Goal: Task Accomplishment & Management: Manage account settings

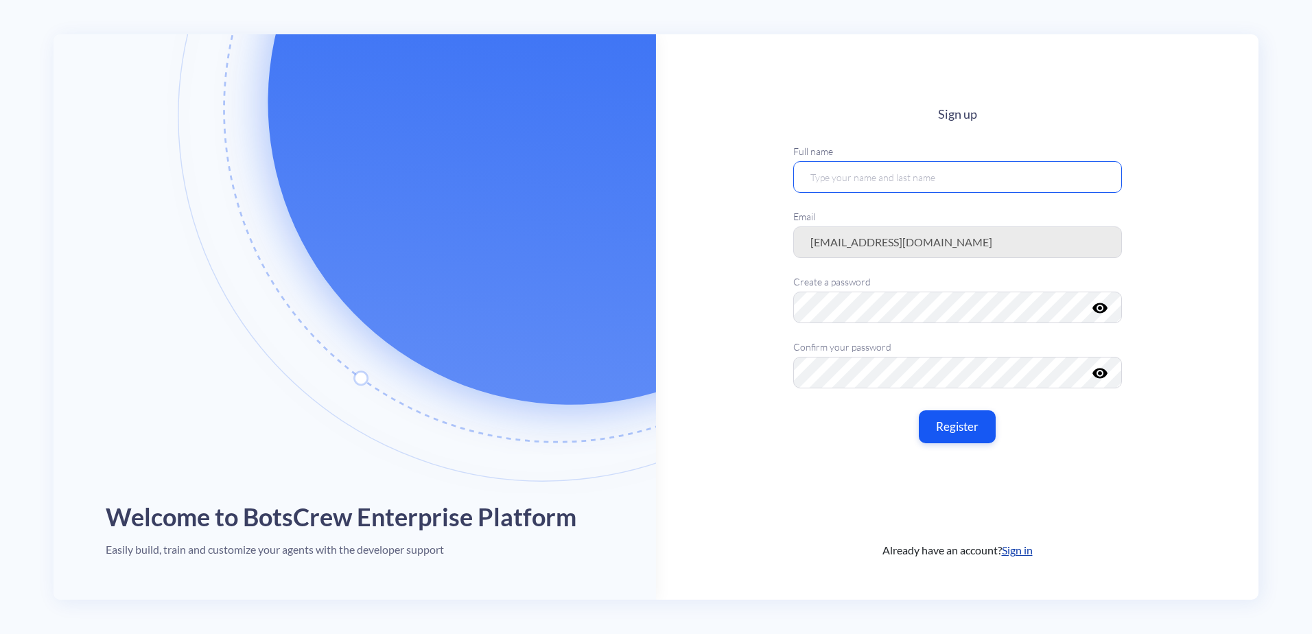
click at [914, 174] on input "text" at bounding box center [957, 177] width 329 height 32
click at [943, 171] on input "text" at bounding box center [957, 177] width 329 height 32
type input "[PERSON_NAME]"
click at [932, 434] on button "Register" at bounding box center [957, 427] width 81 height 34
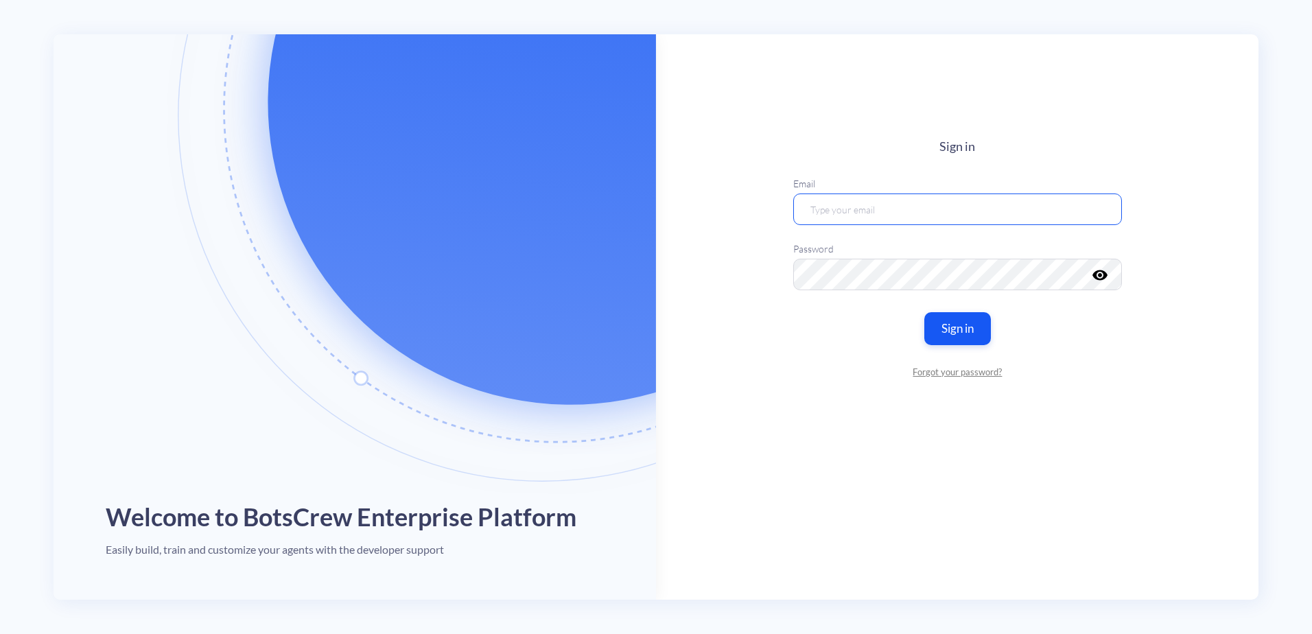
click at [929, 195] on input "email" at bounding box center [957, 210] width 329 height 32
type input "[EMAIL_ADDRESS][DOMAIN_NAME]"
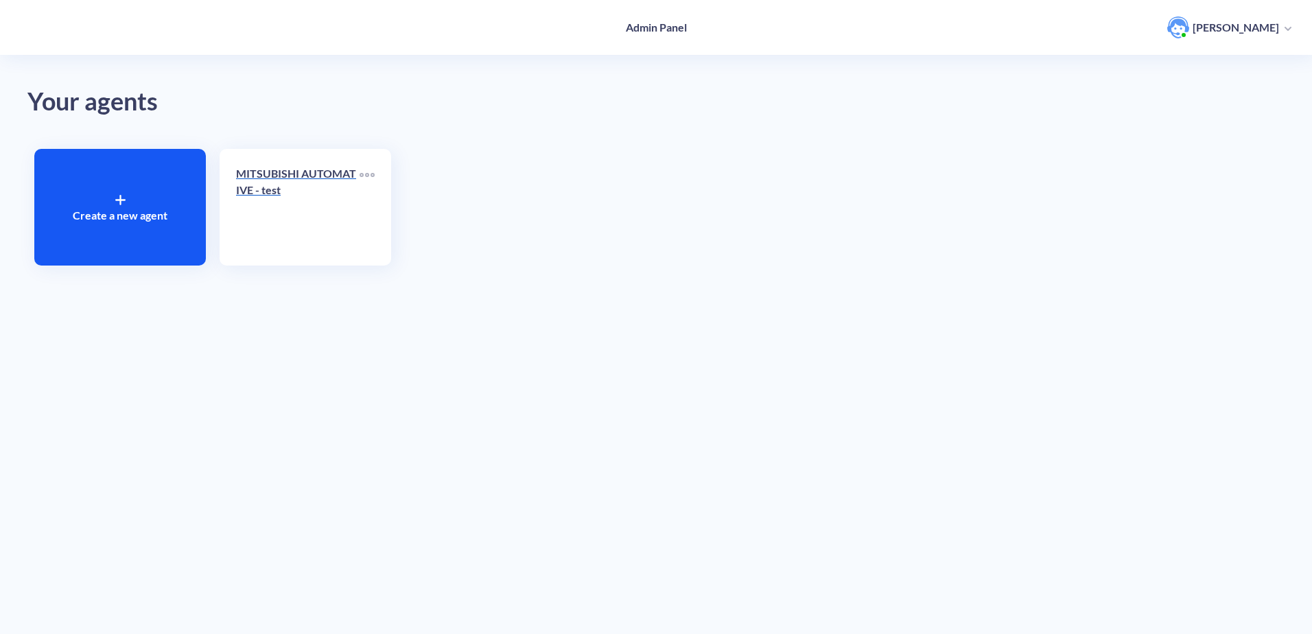
click at [292, 197] on p "MITSUBISHI AUTOMATIVE - test" at bounding box center [298, 181] width 124 height 33
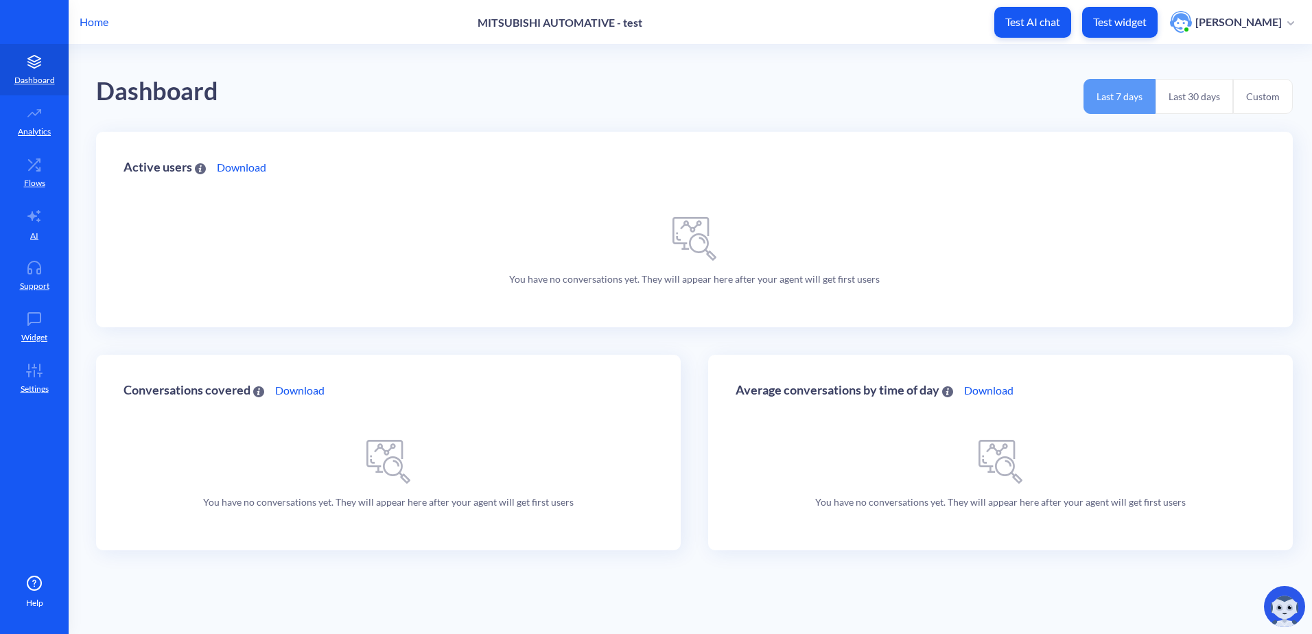
click at [86, 27] on p "Home" at bounding box center [94, 22] width 29 height 16
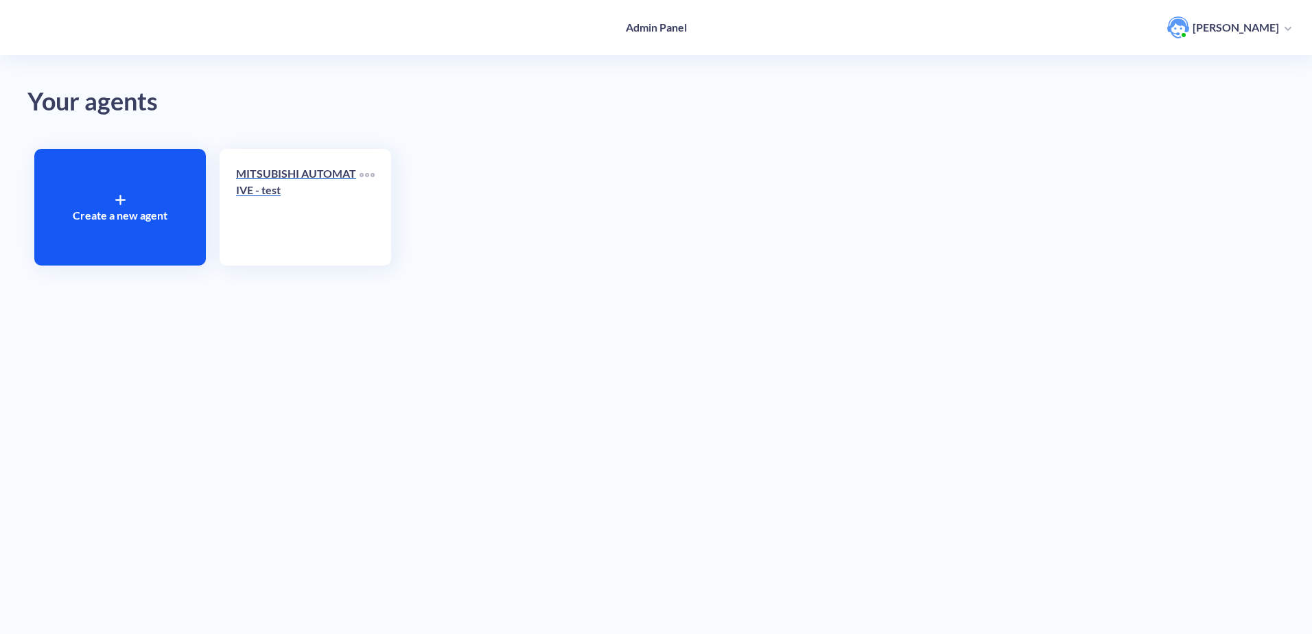
click at [290, 201] on div "MITSUBISHI AUTOMATIVE - test" at bounding box center [298, 187] width 124 height 44
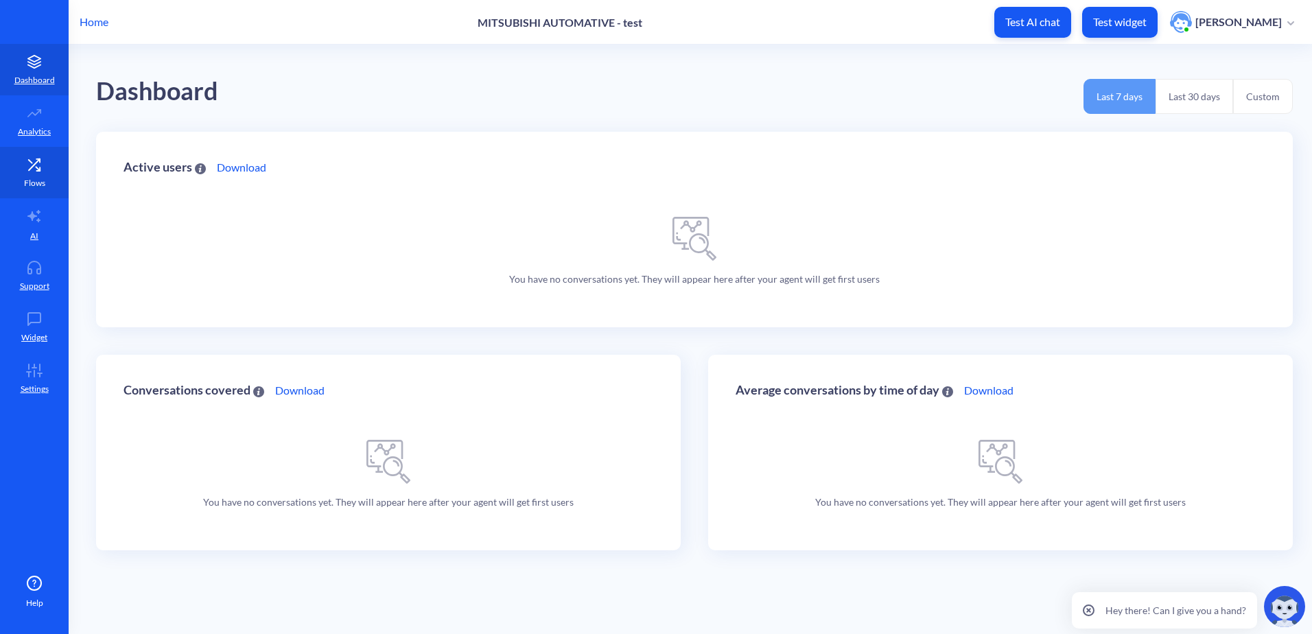
click at [27, 148] on link "Flows" at bounding box center [34, 172] width 69 height 51
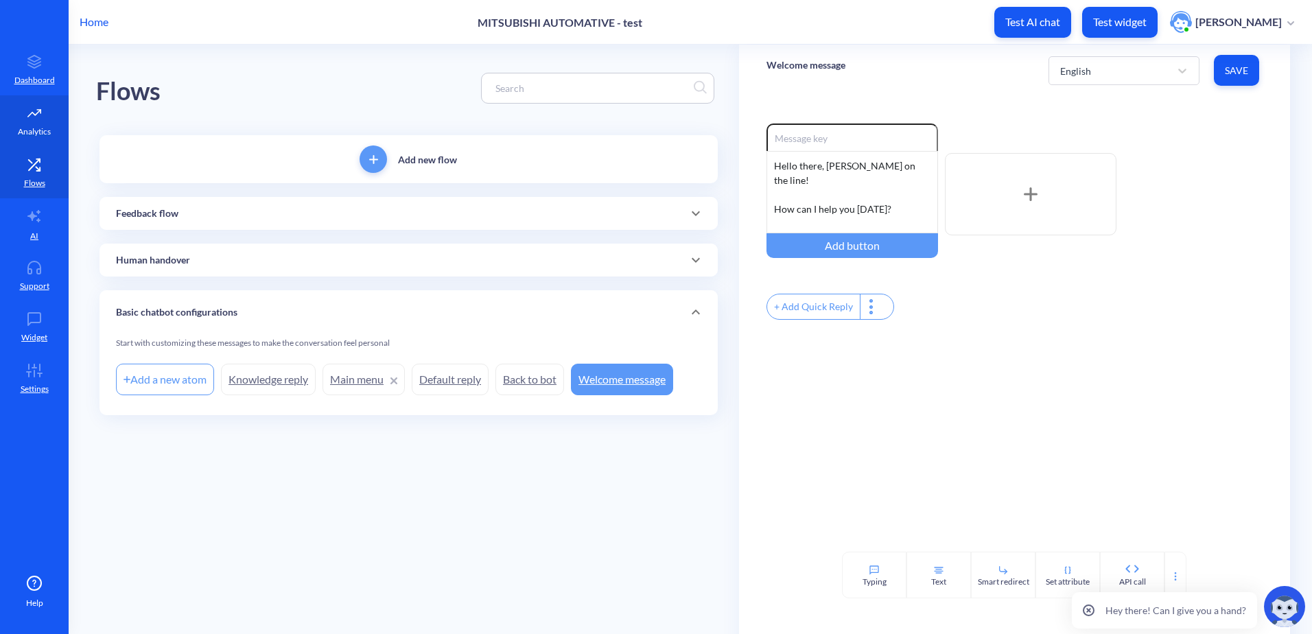
click at [36, 115] on icon at bounding box center [34, 113] width 27 height 14
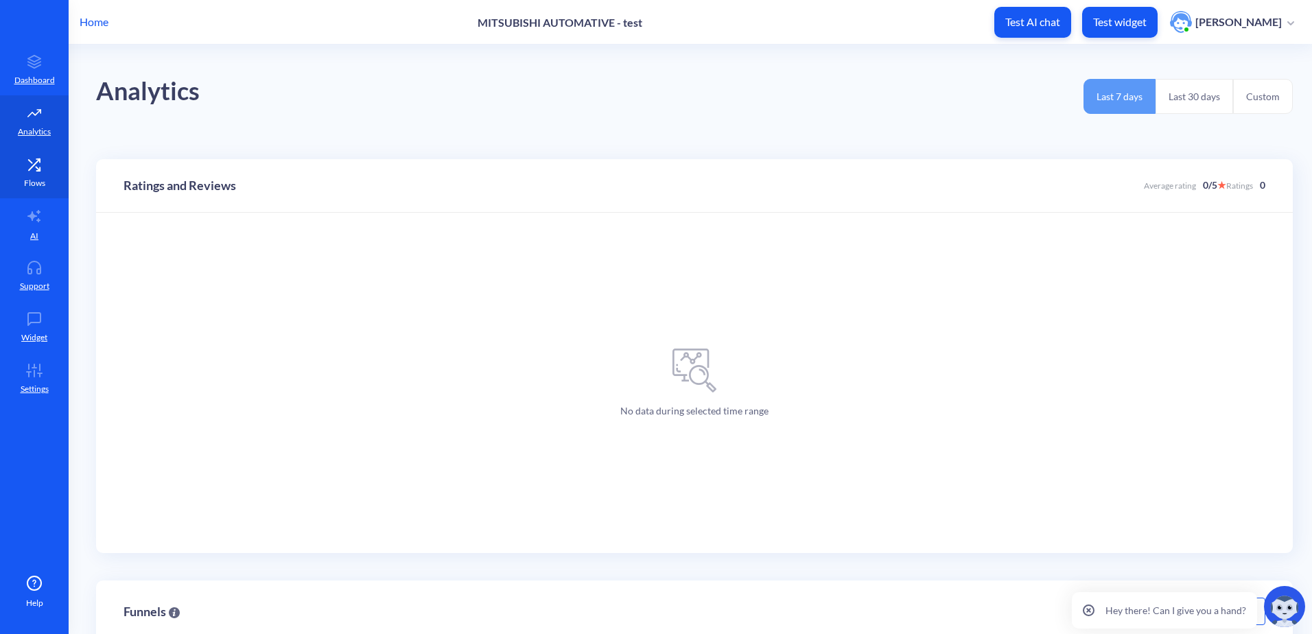
click at [22, 181] on link "Flows" at bounding box center [34, 172] width 69 height 51
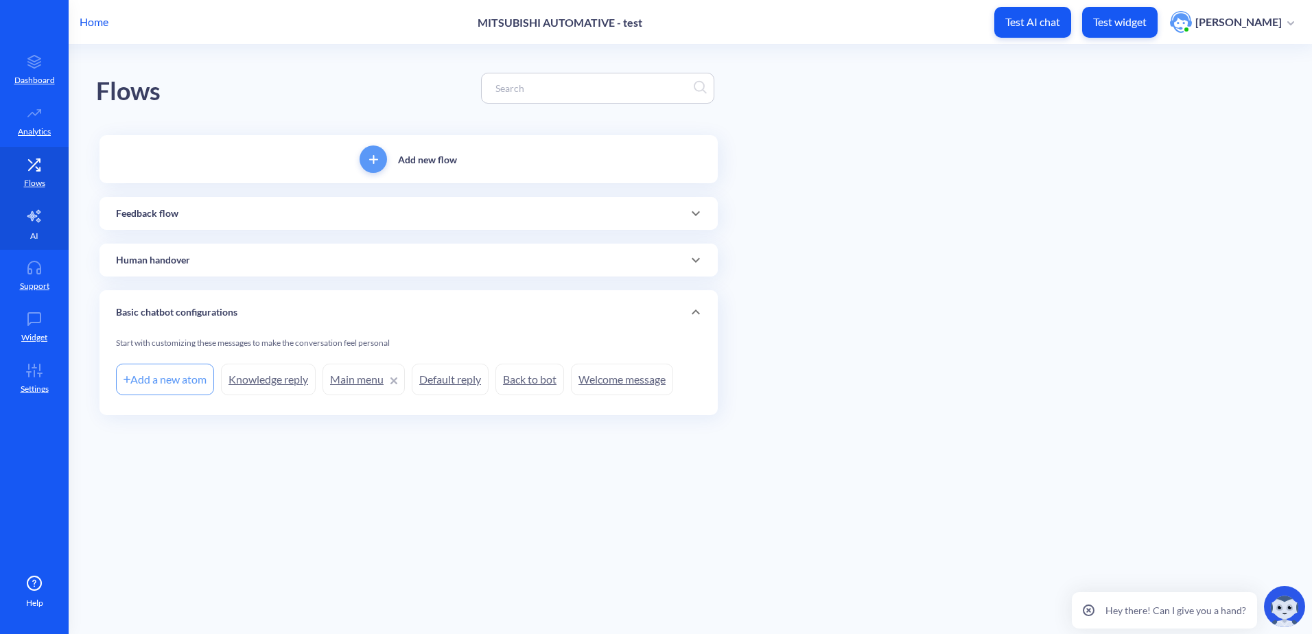
click at [18, 220] on link "AI" at bounding box center [34, 223] width 69 height 51
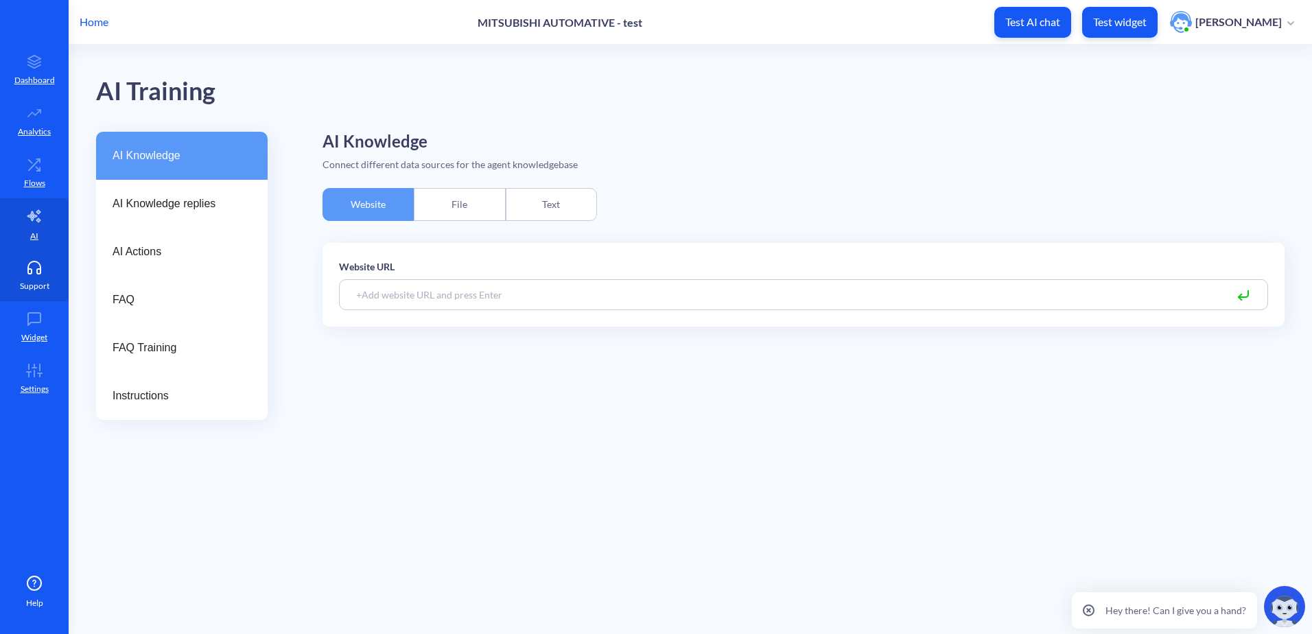
click at [23, 266] on icon at bounding box center [34, 268] width 27 height 14
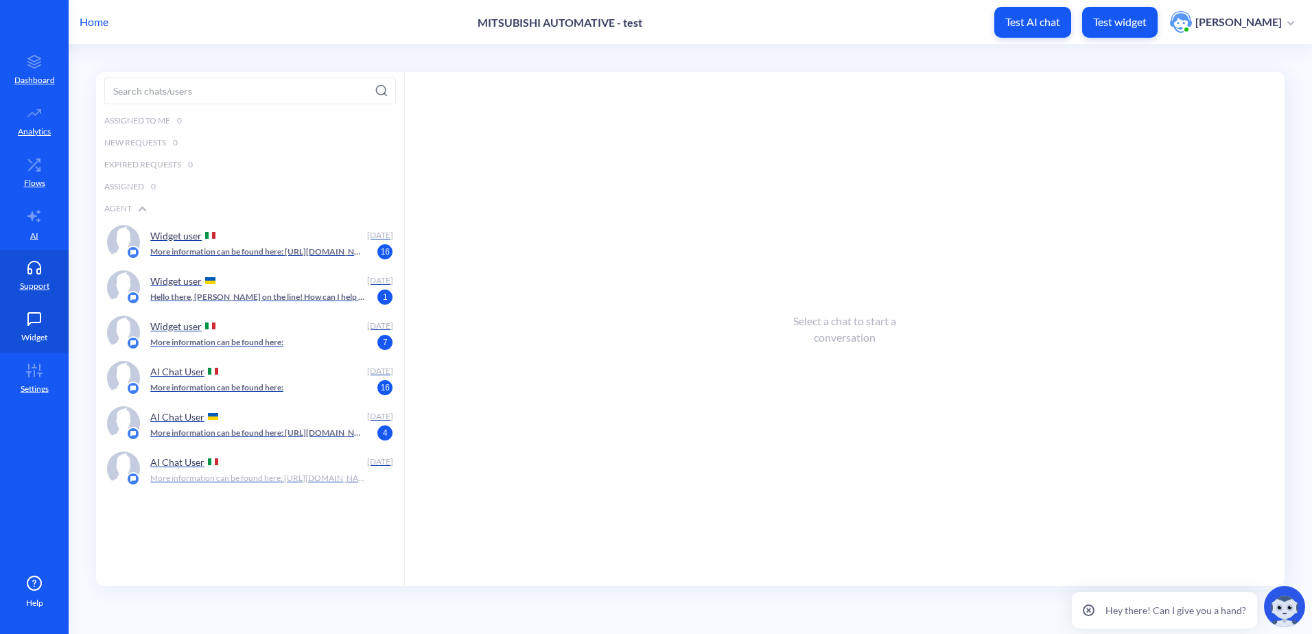
click at [23, 314] on icon at bounding box center [34, 319] width 27 height 14
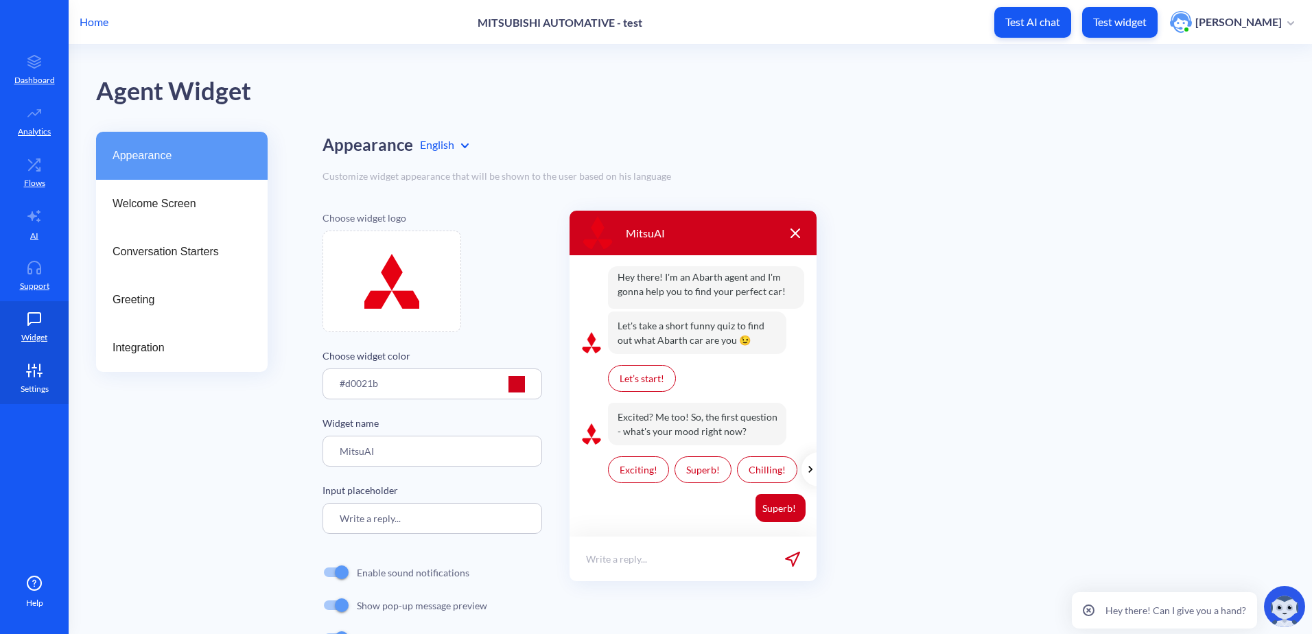
click at [34, 371] on icon at bounding box center [34, 374] width 0 height 6
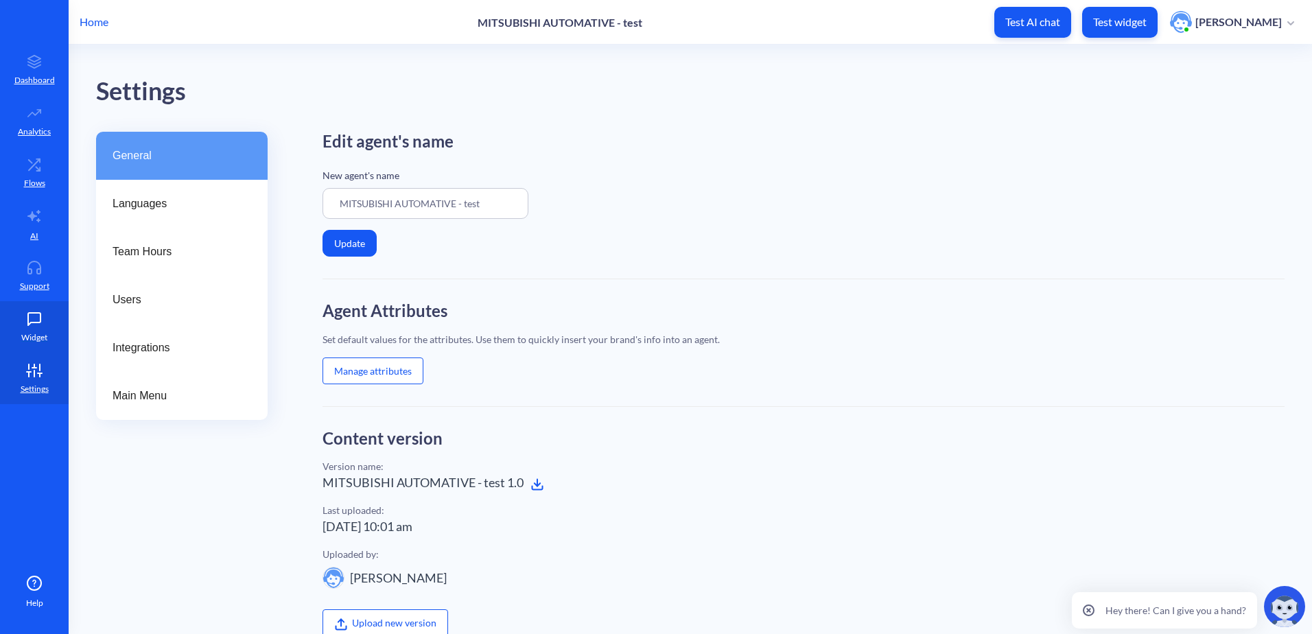
click at [28, 318] on icon at bounding box center [34, 319] width 12 height 12
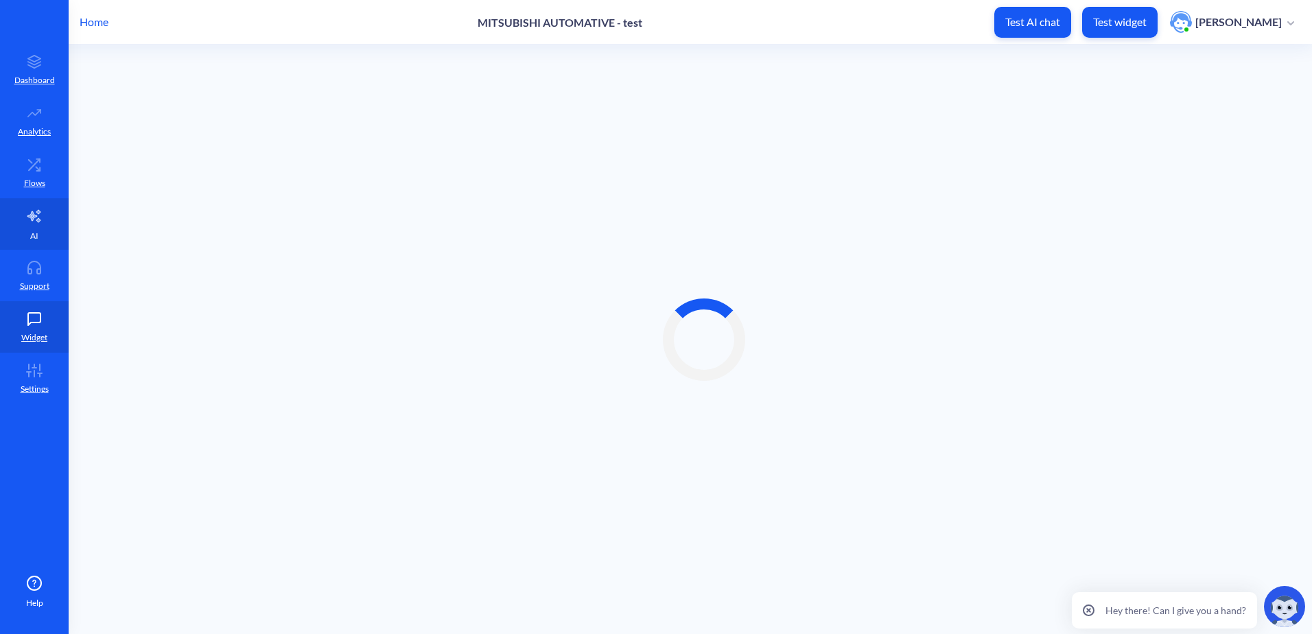
click at [30, 240] on link "AI" at bounding box center [34, 223] width 69 height 51
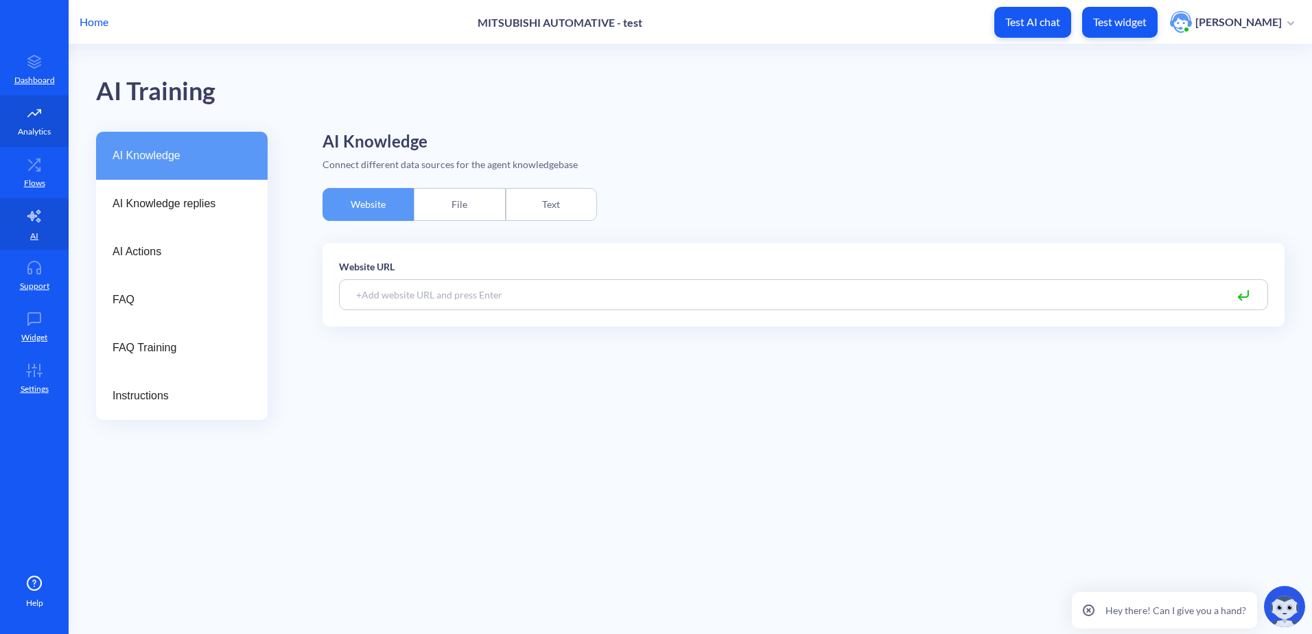
click at [17, 113] on link "Analytics" at bounding box center [34, 120] width 69 height 51
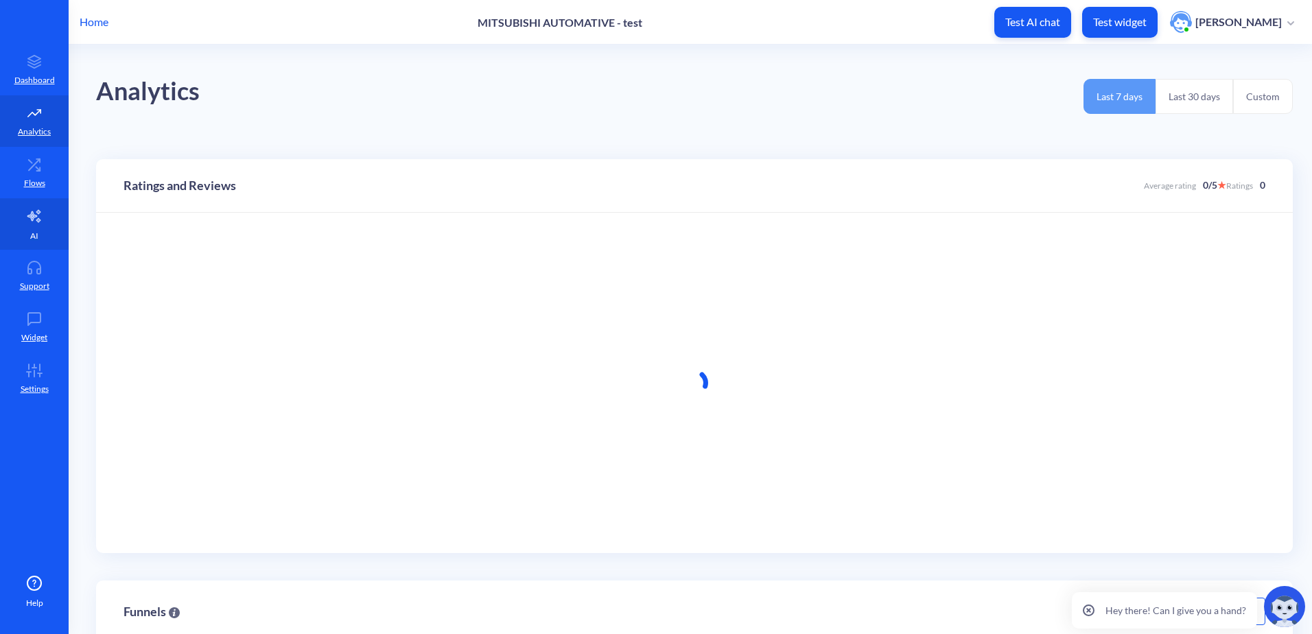
click at [27, 201] on link "AI" at bounding box center [34, 223] width 69 height 51
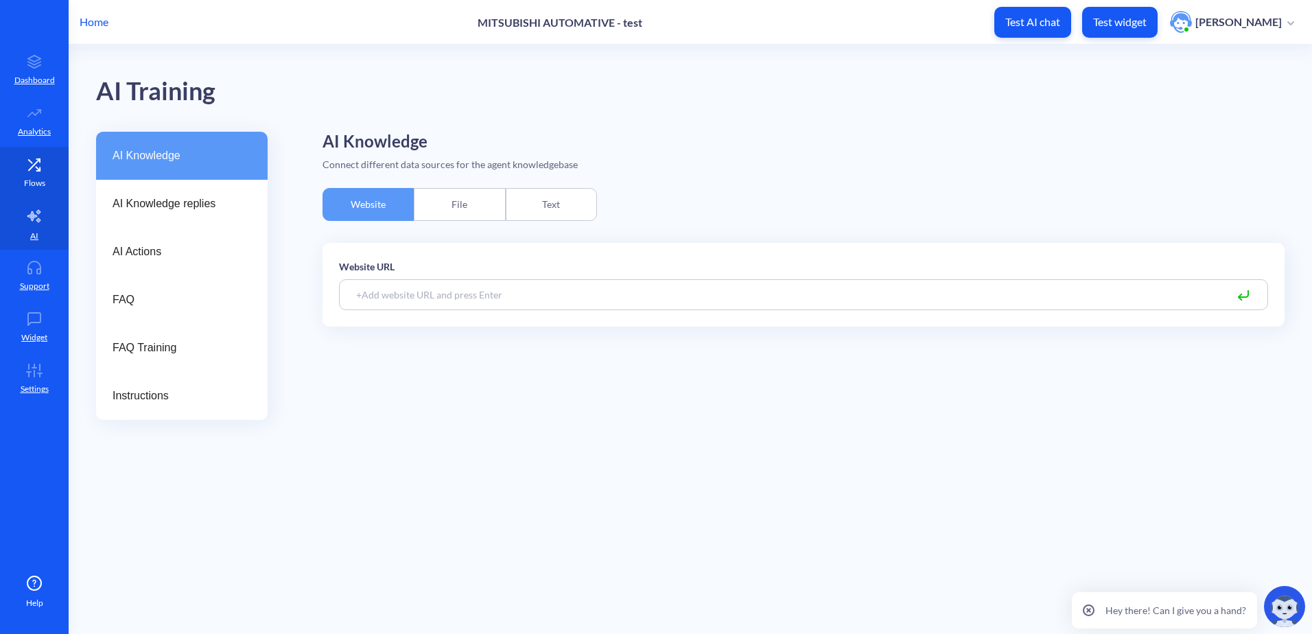
click at [30, 179] on p "Flows" at bounding box center [34, 183] width 21 height 12
